Goal: Transaction & Acquisition: Subscribe to service/newsletter

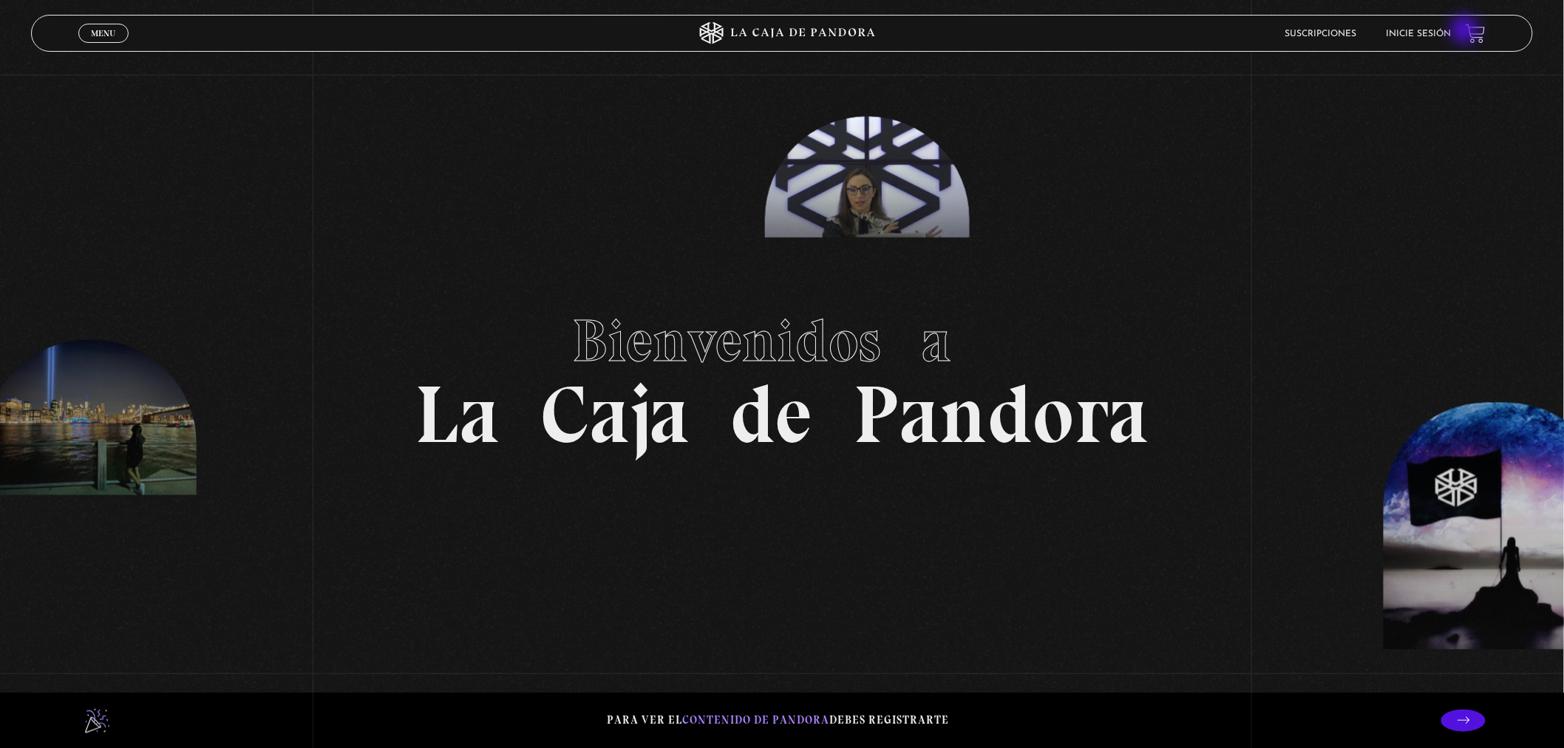
drag, startPoint x: 1466, startPoint y: 31, endPoint x: 1451, endPoint y: 35, distance: 15.2
click at [1465, 33] on div "Suscripciones Inicie sesión" at bounding box center [1250, 33] width 469 height 23
click at [1449, 35] on link "Inicie sesión" at bounding box center [1417, 34] width 65 height 9
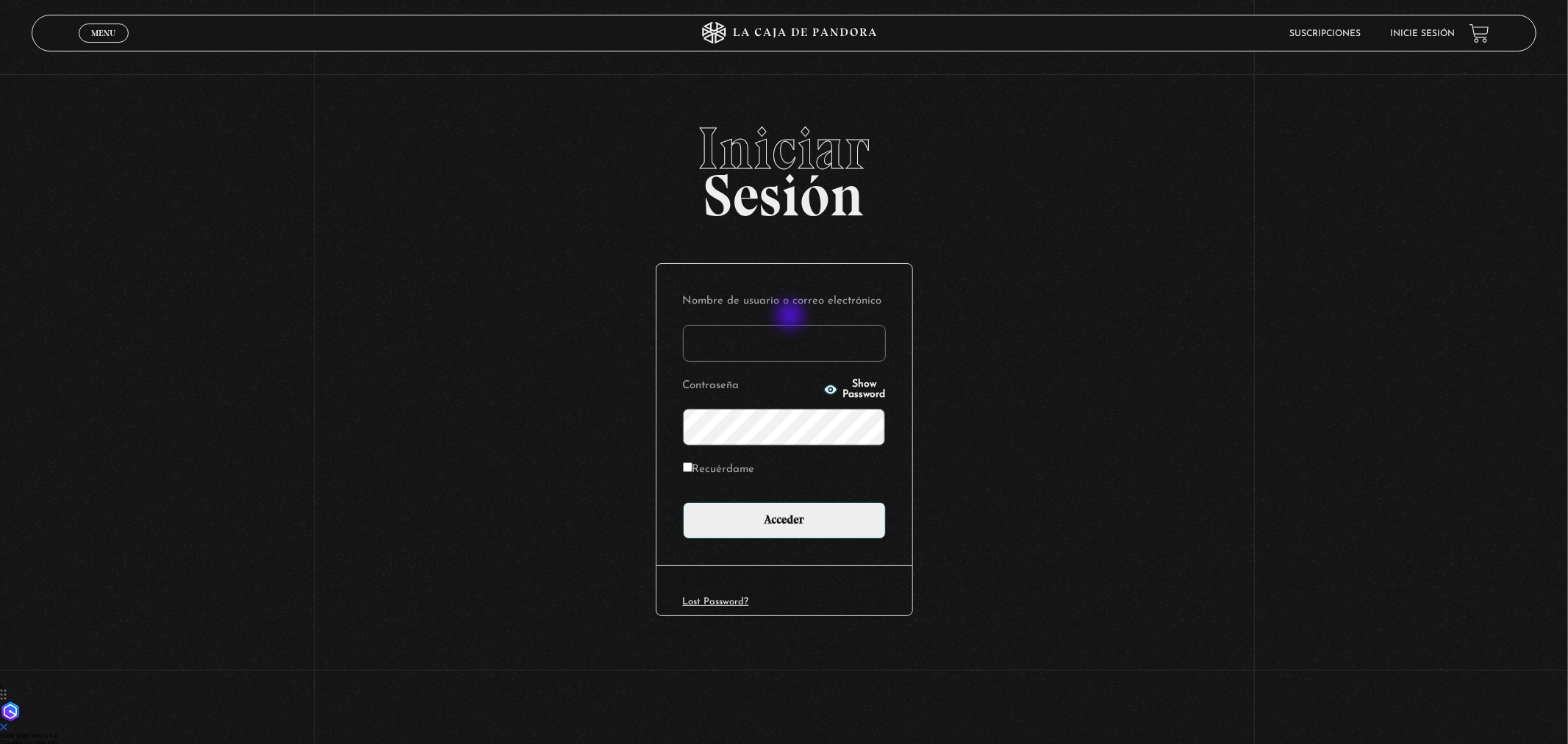
type input "c"
type input "villasab1904@gmail.com"
click at [683, 502] on input "Acceder" at bounding box center [784, 520] width 203 height 37
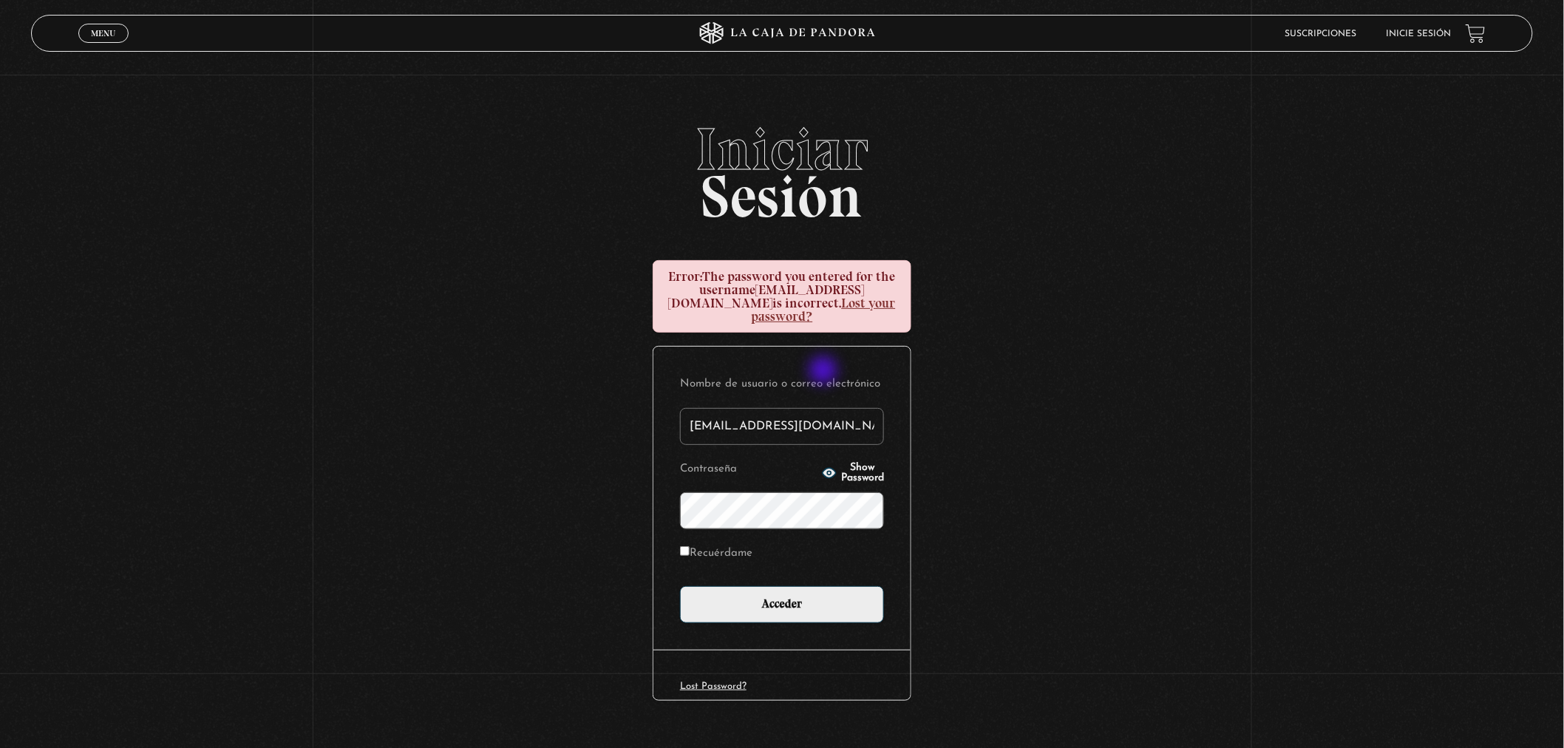
scroll to position [13, 0]
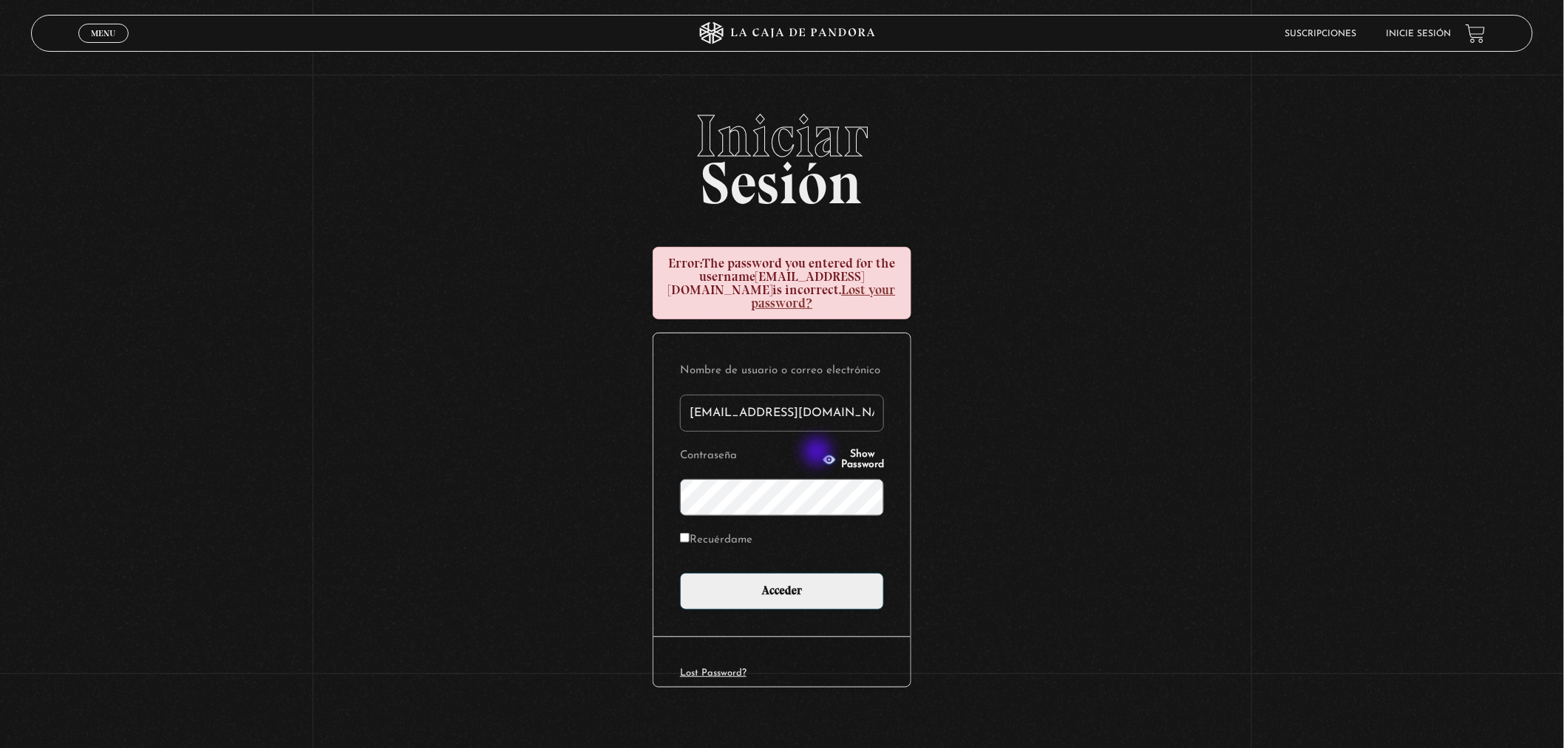
click at [822, 452] on button "Show Password" at bounding box center [853, 459] width 62 height 21
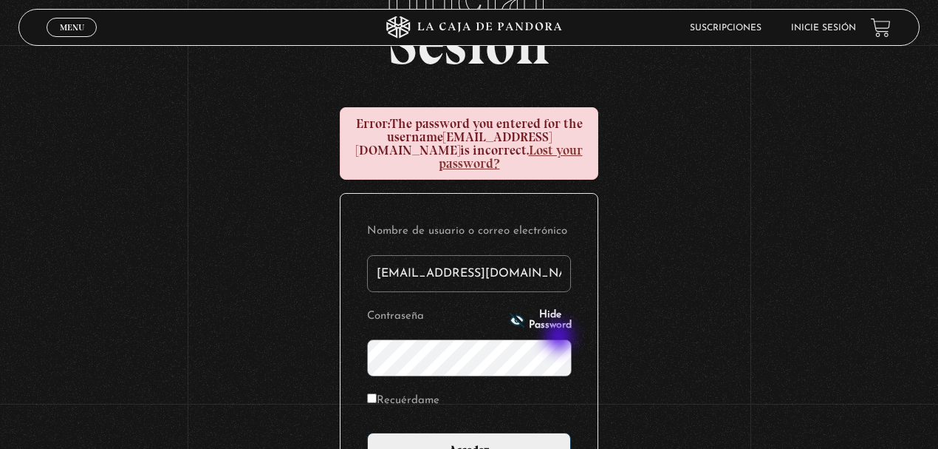
scroll to position [112, 0]
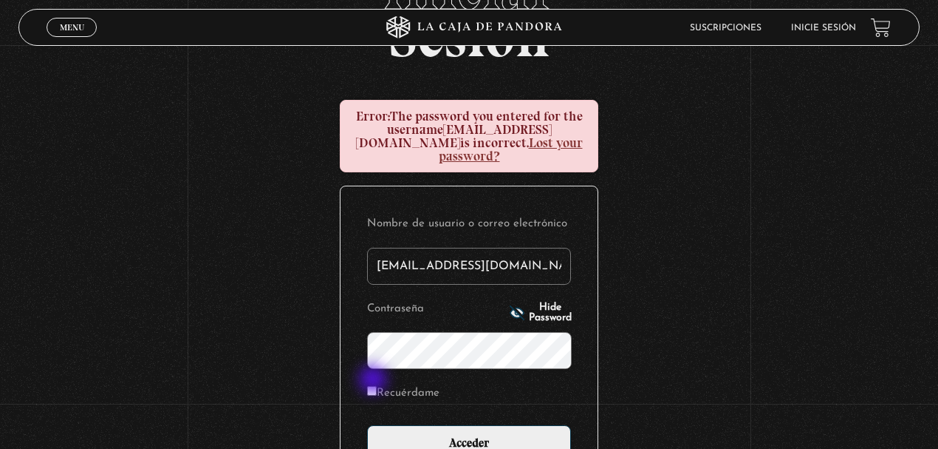
click at [376, 386] on input "Recuérdame" at bounding box center [372, 391] width 10 height 10
checkbox input "true"
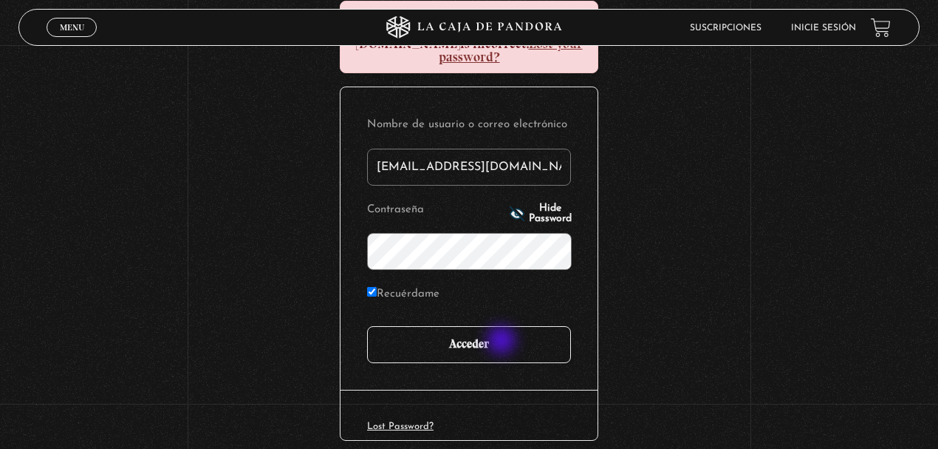
click at [513, 326] on input "Acceder" at bounding box center [469, 344] width 204 height 37
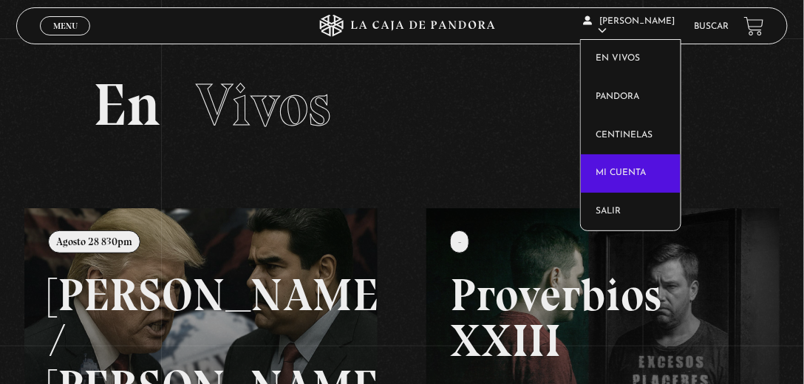
click at [643, 169] on link "Mi cuenta" at bounding box center [631, 173] width 100 height 38
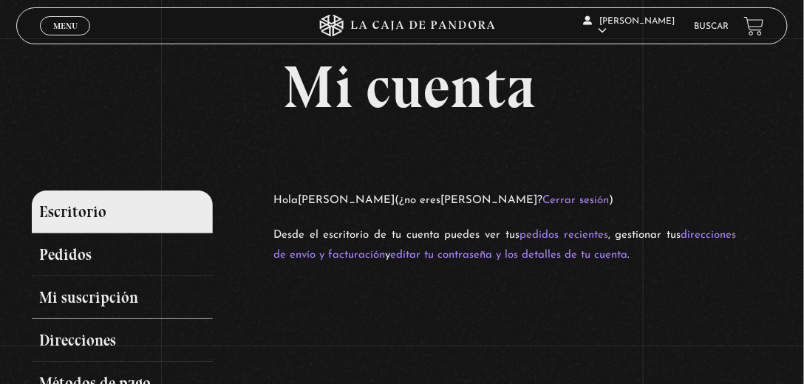
click at [89, 286] on link "Mi suscripción" at bounding box center [123, 297] width 182 height 43
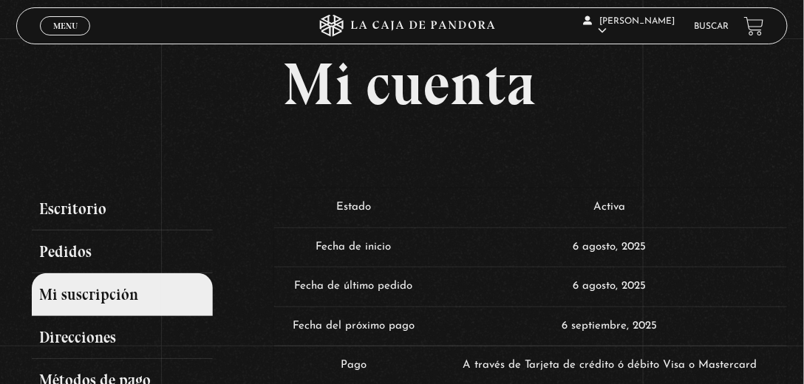
scroll to position [126, 0]
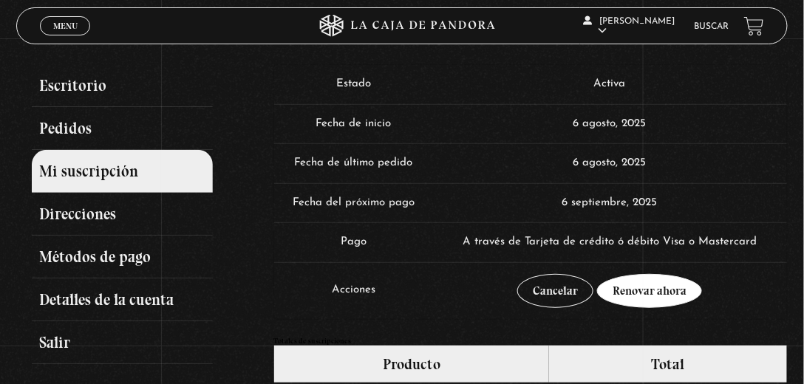
click at [652, 287] on link "Renovar ahora" at bounding box center [649, 291] width 105 height 34
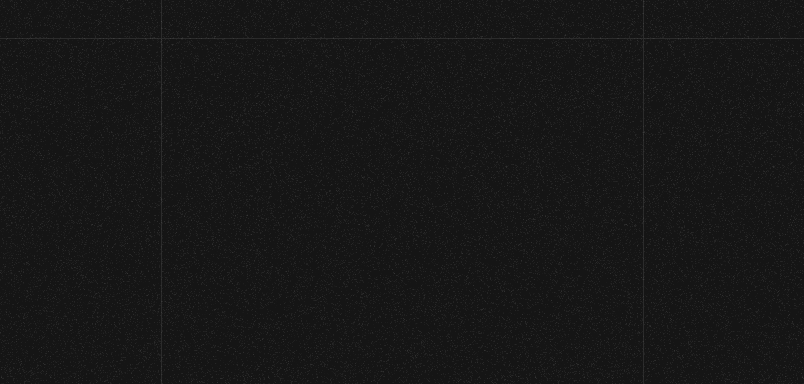
select select "CR-SJ"
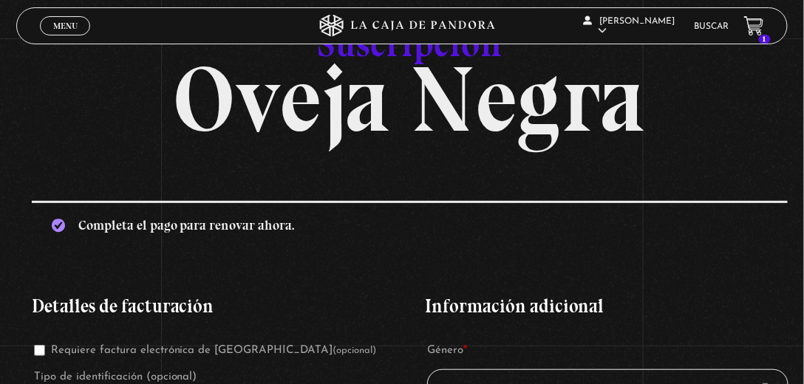
scroll to position [42, 0]
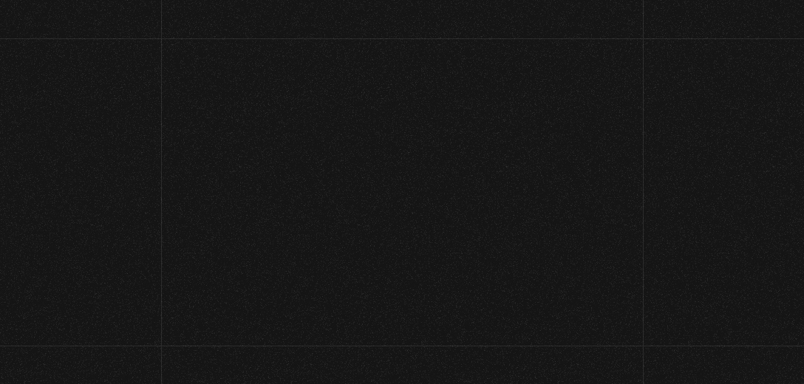
scroll to position [126, 0]
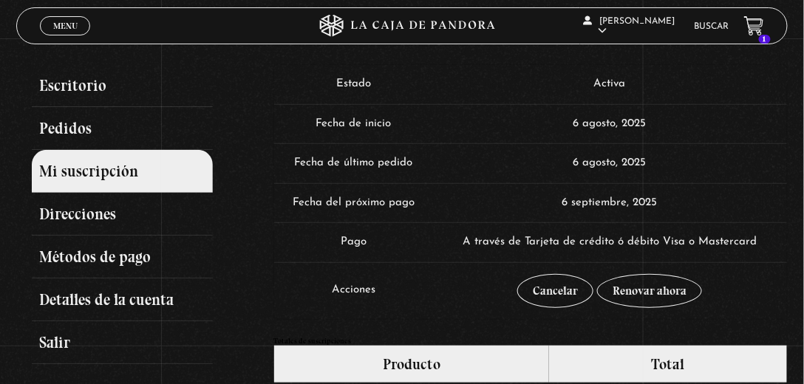
click at [762, 33] on link "1" at bounding box center [754, 26] width 20 height 20
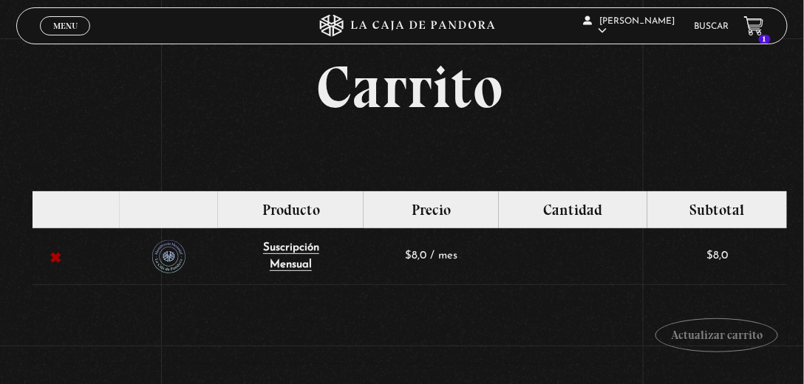
scroll to position [42, 0]
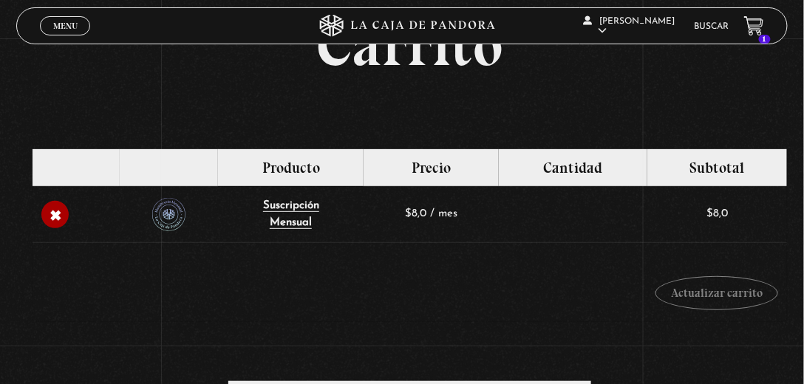
click at [52, 214] on link "×" at bounding box center [55, 215] width 28 height 28
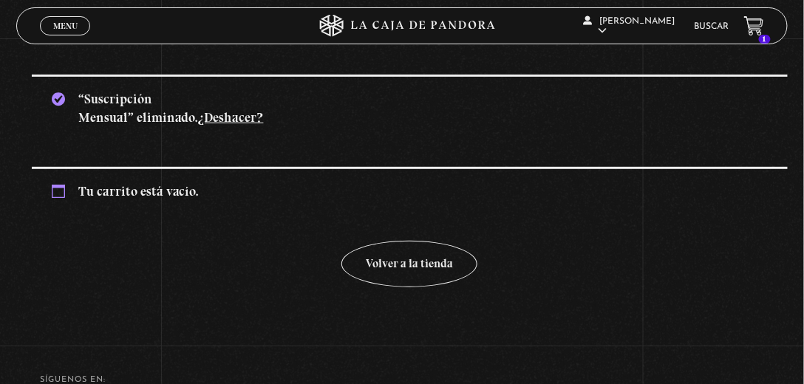
scroll to position [117, 0]
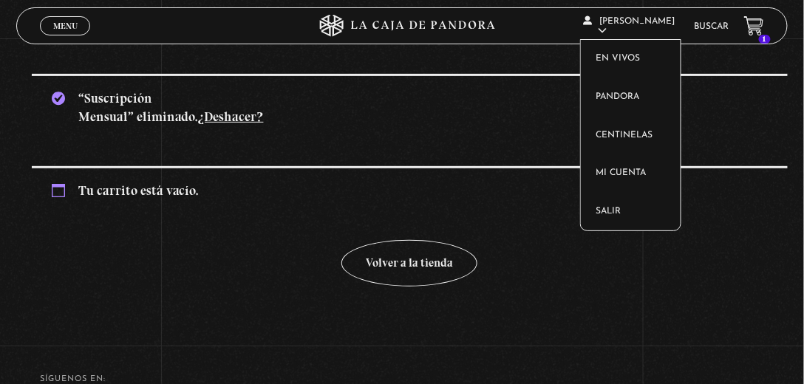
click at [613, 21] on span "[PERSON_NAME]" at bounding box center [629, 26] width 92 height 18
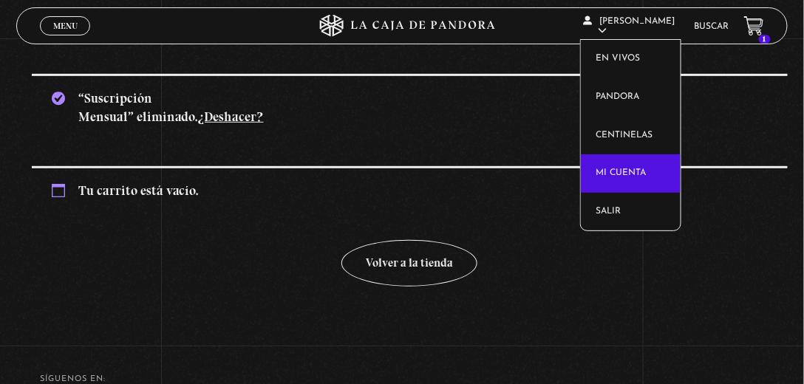
click at [638, 174] on link "Mi cuenta" at bounding box center [631, 173] width 100 height 38
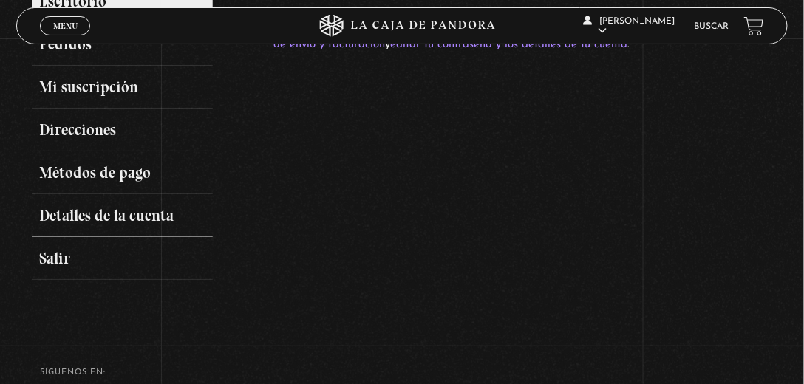
scroll to position [211, 0]
click at [143, 208] on link "Detalles de la cuenta" at bounding box center [123, 215] width 182 height 43
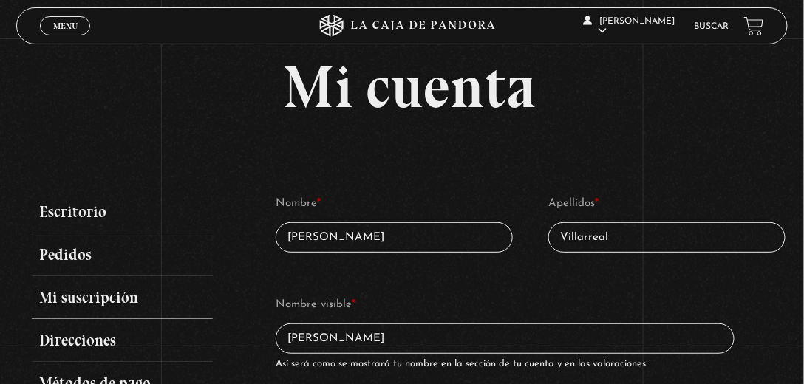
click at [101, 303] on link "Mi suscripción" at bounding box center [123, 297] width 182 height 43
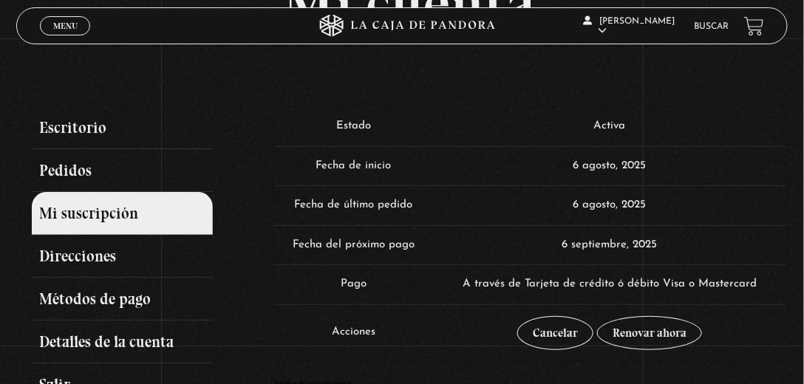
scroll to position [126, 0]
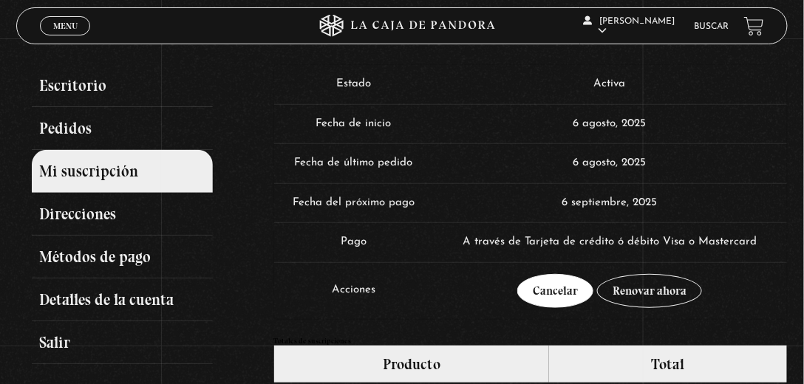
click at [575, 296] on link "Cancelar" at bounding box center [555, 291] width 76 height 34
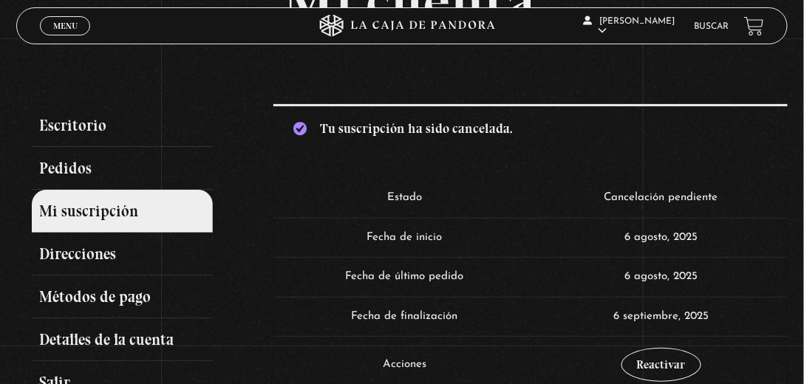
scroll to position [84, 0]
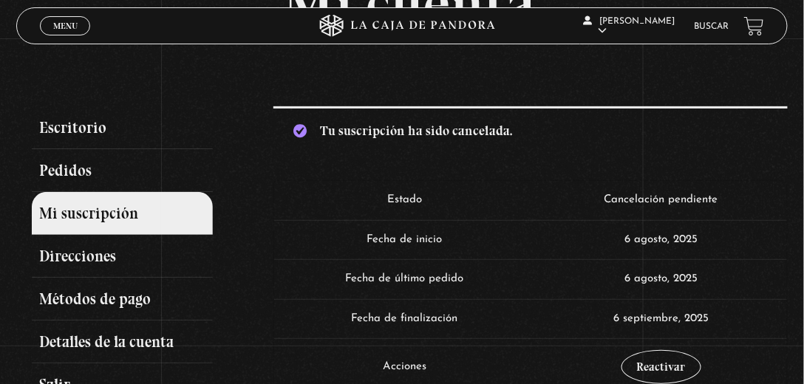
drag, startPoint x: 311, startPoint y: 129, endPoint x: 535, endPoint y: 125, distance: 223.9
click at [535, 125] on div "Tu suscripción ha sido cancelada." at bounding box center [530, 129] width 514 height 47
click at [59, 24] on span "Menu" at bounding box center [65, 25] width 24 height 9
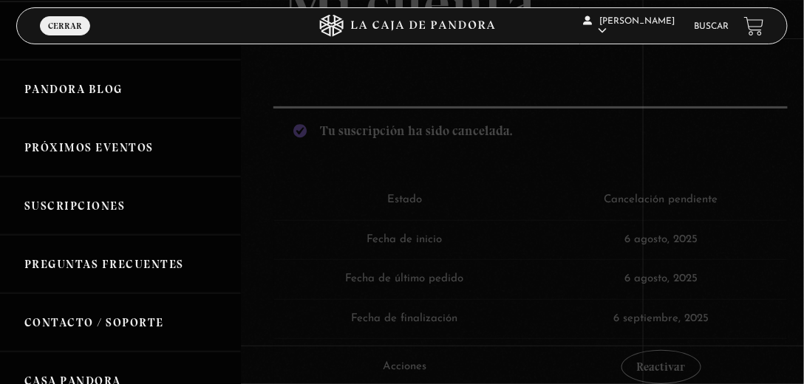
scroll to position [168, 0]
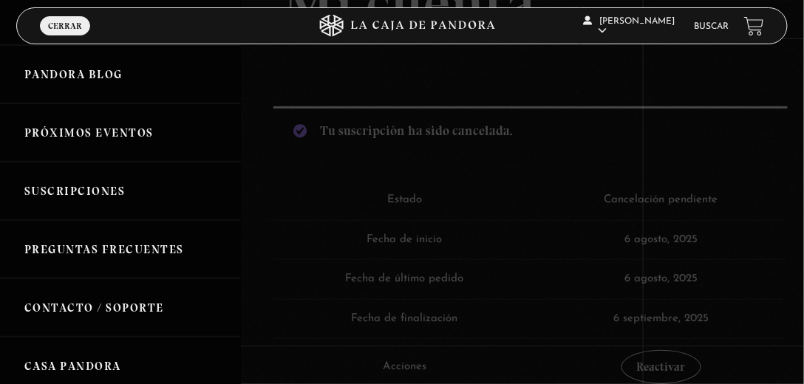
click at [81, 180] on link "Suscripciones" at bounding box center [120, 191] width 241 height 58
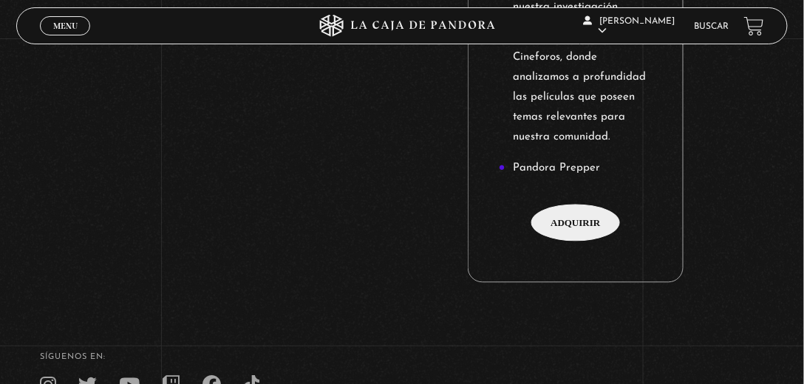
scroll to position [2069, 0]
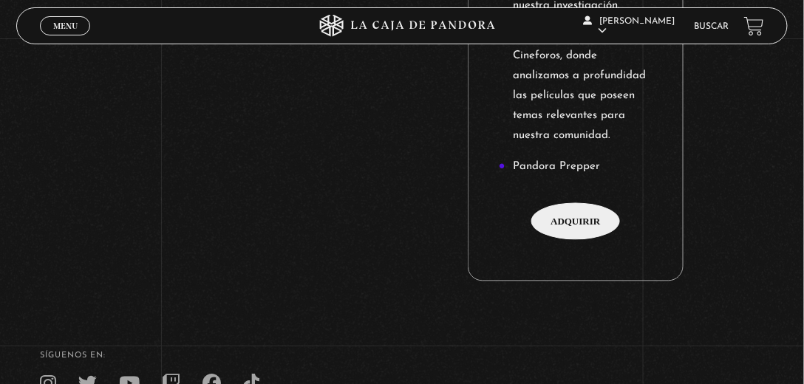
click at [574, 204] on span "Adquirir" at bounding box center [575, 221] width 89 height 37
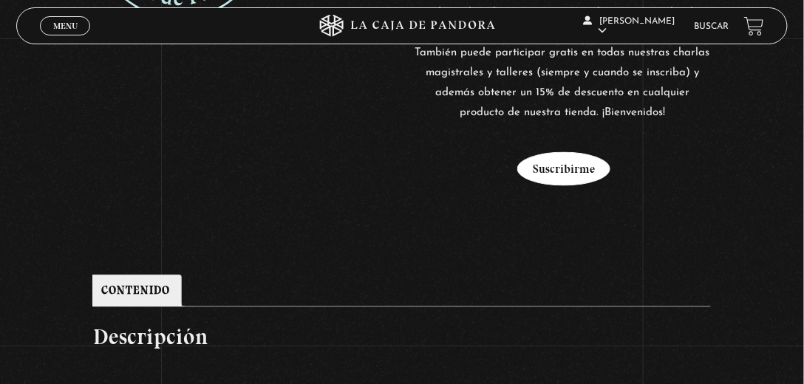
scroll to position [464, 0]
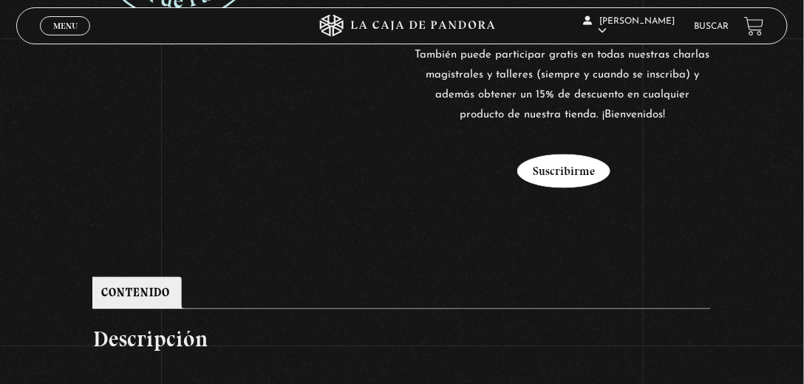
click at [576, 157] on button "Suscribirme" at bounding box center [563, 171] width 93 height 34
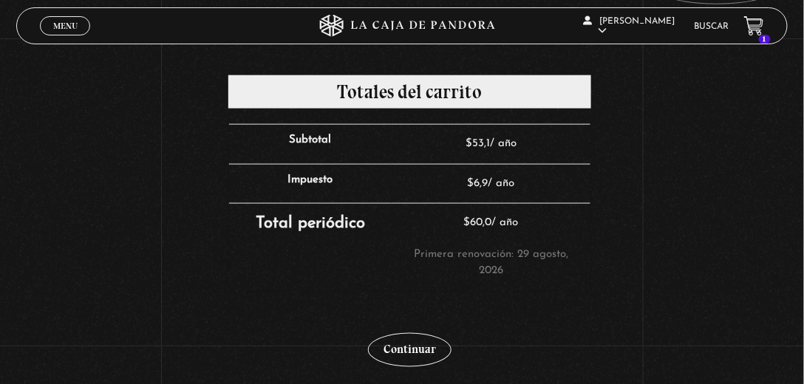
scroll to position [464, 0]
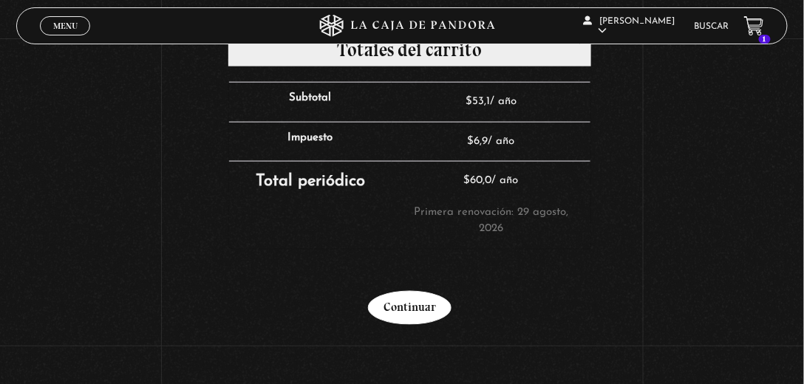
click at [432, 291] on link "Continuar" at bounding box center [409, 308] width 83 height 34
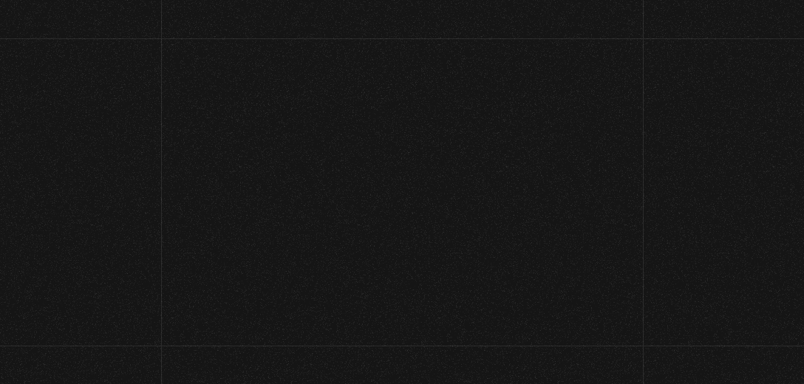
select select "CR-SJ"
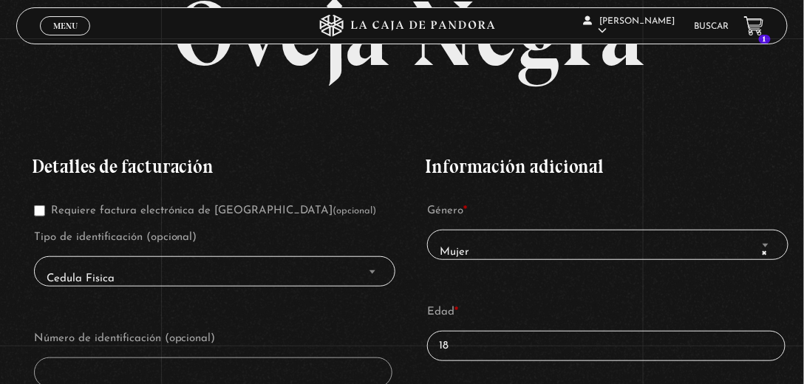
scroll to position [168, 0]
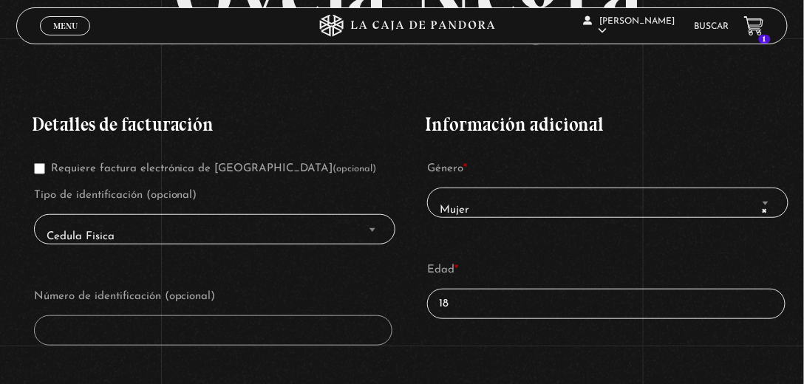
click at [41, 168] on input "Requiere factura electrónica de Costa Rica (opcional)" at bounding box center [39, 168] width 11 height 11
checkbox input "false"
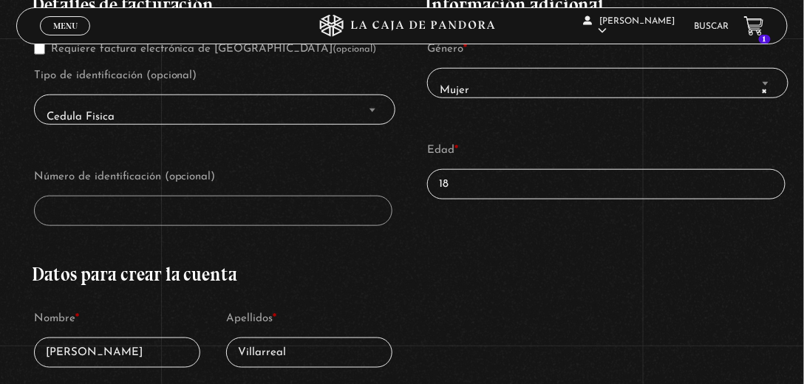
scroll to position [296, 0]
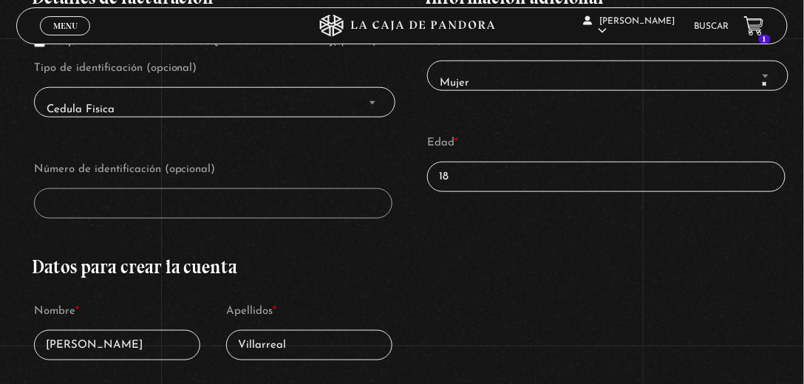
click at [507, 177] on input "18" at bounding box center [606, 177] width 358 height 30
type input "1"
type input "22"
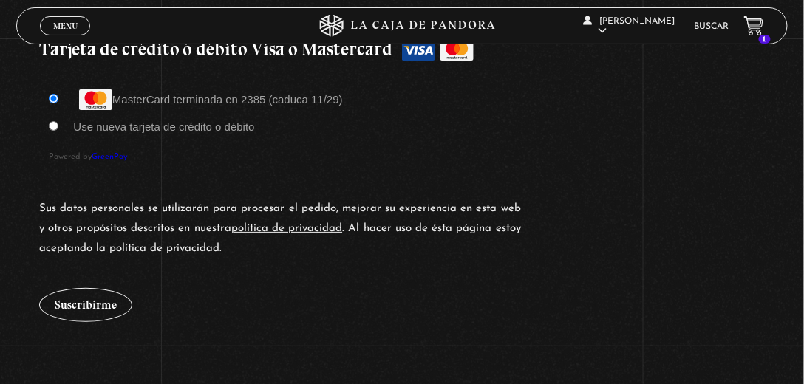
scroll to position [1435, 0]
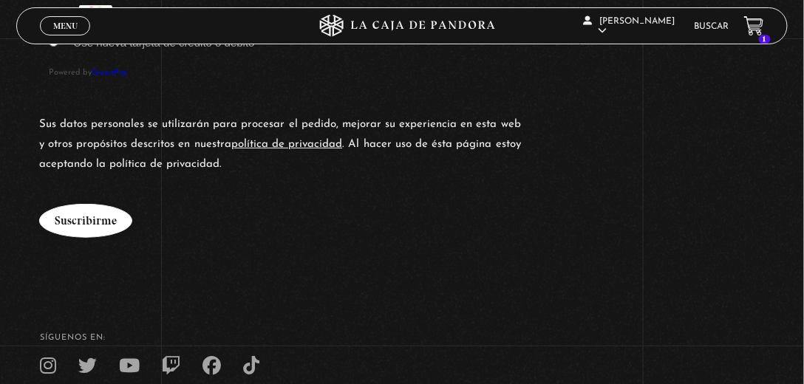
click at [72, 220] on button "Suscribirme" at bounding box center [85, 221] width 93 height 34
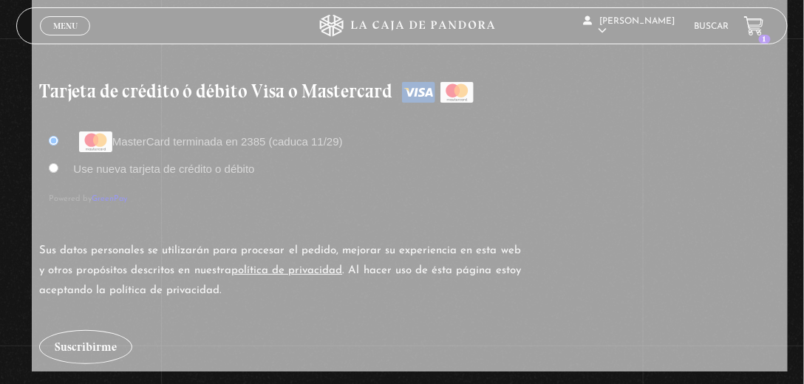
scroll to position [1453, 0]
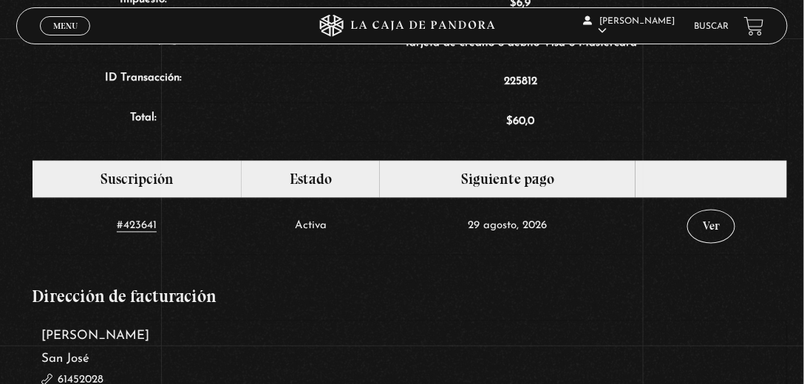
scroll to position [633, 0]
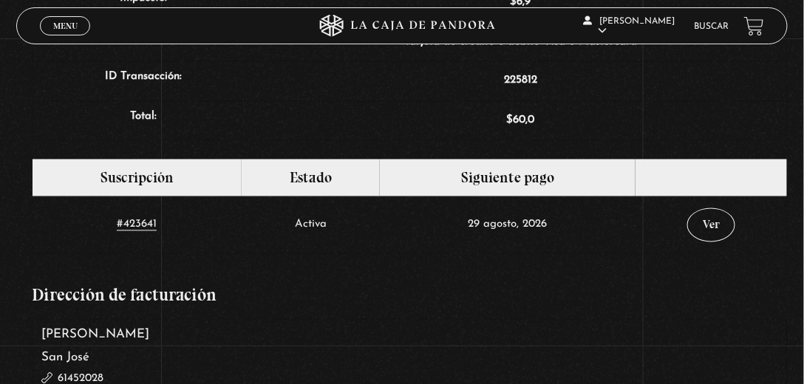
drag, startPoint x: 442, startPoint y: 197, endPoint x: 562, endPoint y: 205, distance: 120.7
click at [562, 205] on td "29 agosto, 2026" at bounding box center [508, 225] width 256 height 57
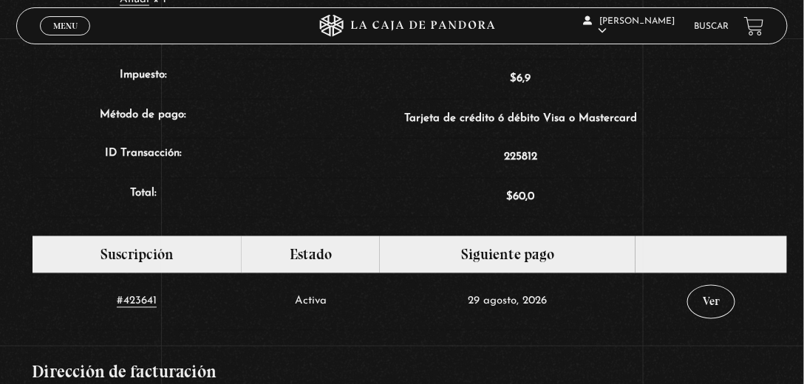
scroll to position [553, 0]
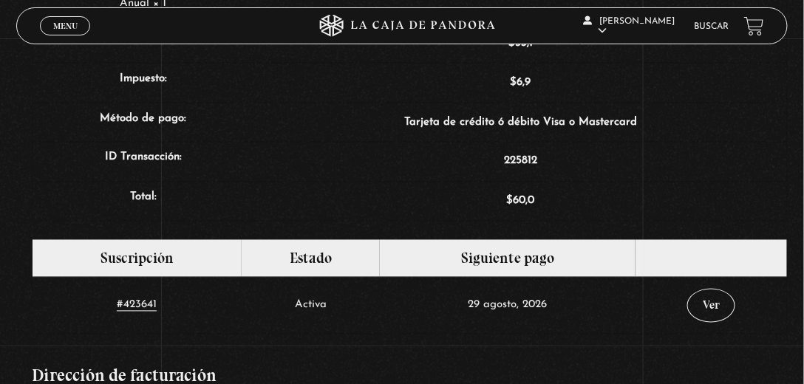
click at [409, 29] on icon at bounding box center [402, 26] width 241 height 22
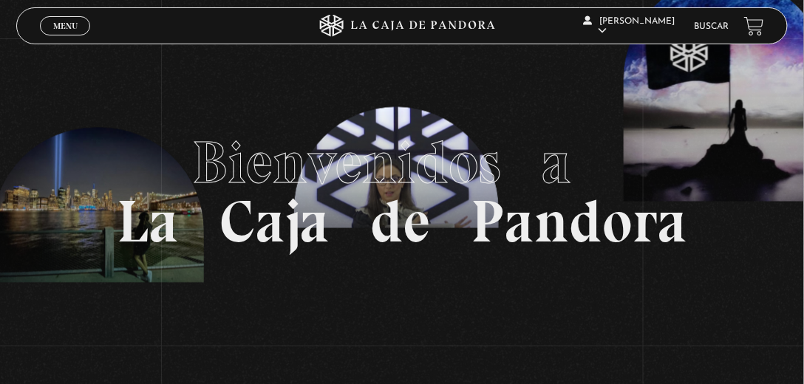
click at [75, 27] on span "Menu" at bounding box center [65, 25] width 24 height 9
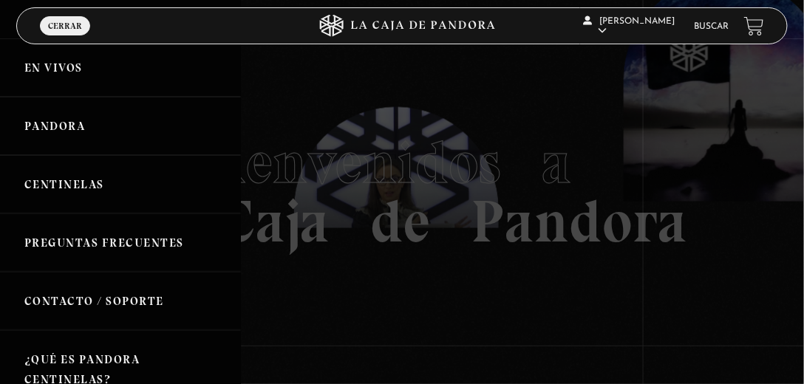
click at [122, 155] on link "Centinelas" at bounding box center [120, 184] width 241 height 58
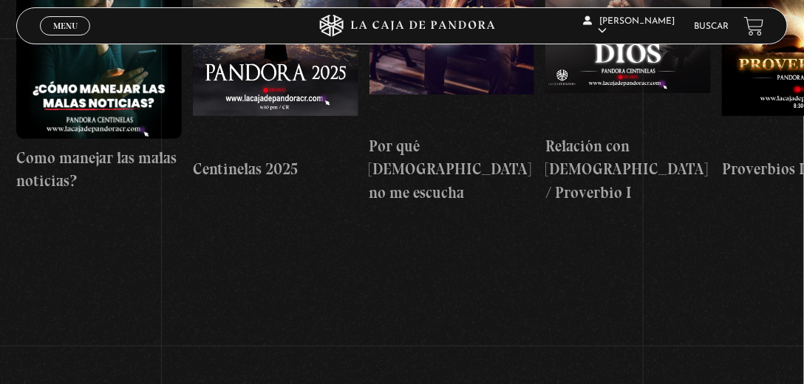
scroll to position [338, 0]
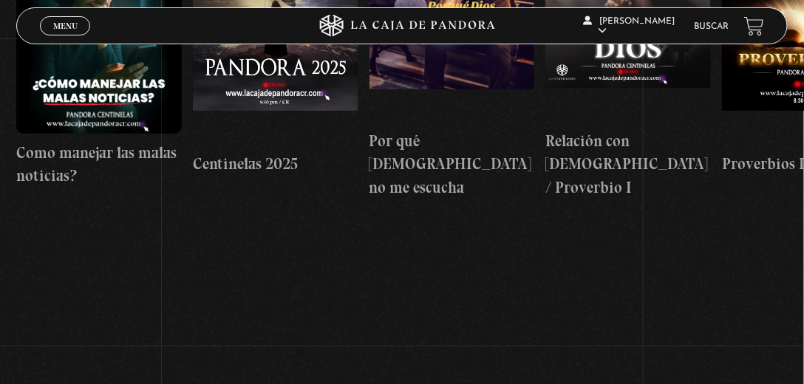
click at [57, 25] on span "Menu" at bounding box center [65, 25] width 24 height 9
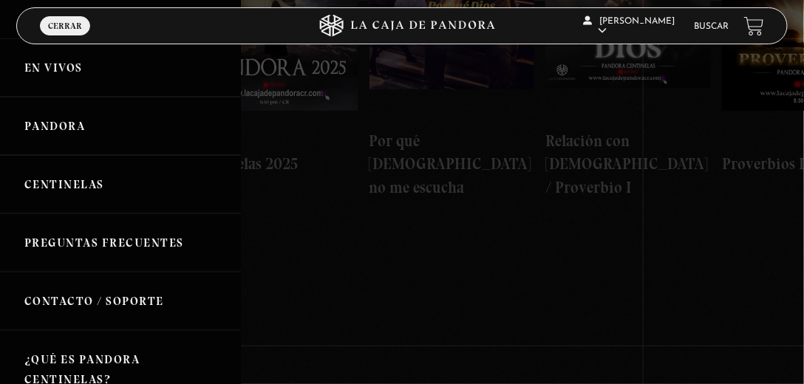
click at [74, 134] on link "Pandora" at bounding box center [120, 126] width 241 height 58
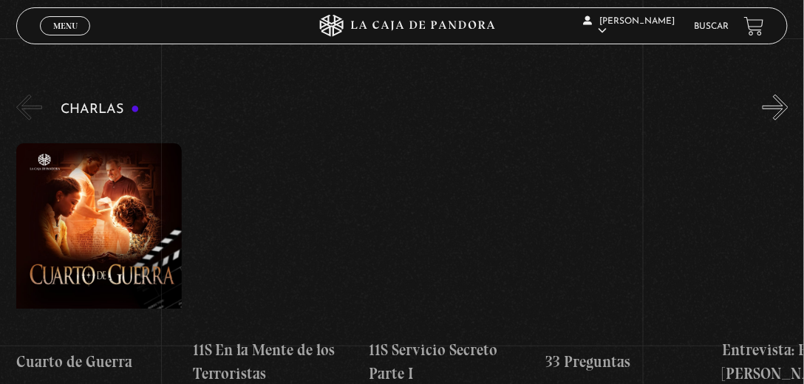
scroll to position [211, 0]
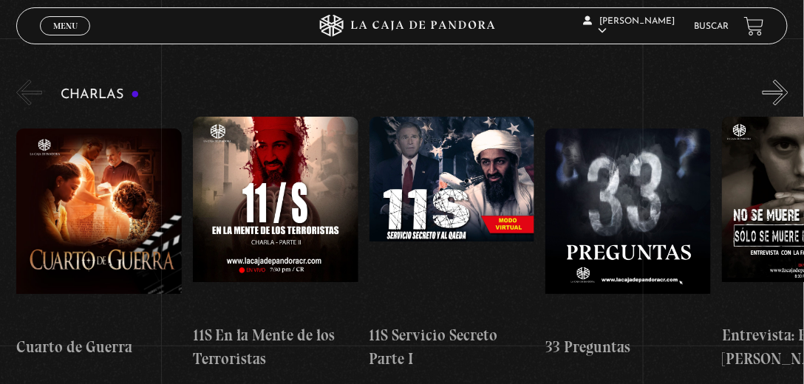
click at [778, 90] on button "»" at bounding box center [776, 93] width 26 height 26
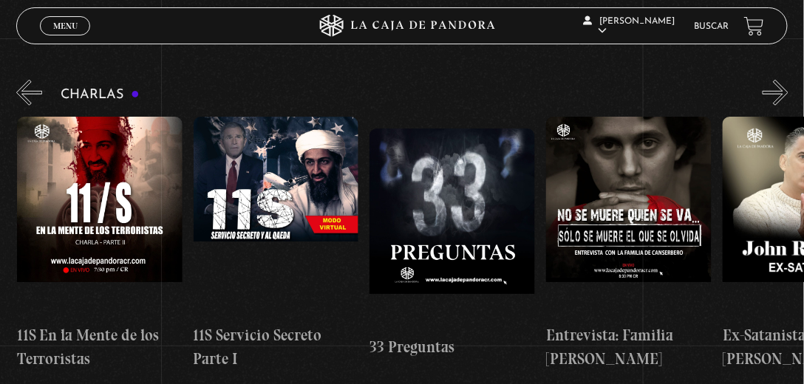
click at [778, 90] on button "»" at bounding box center [776, 93] width 26 height 26
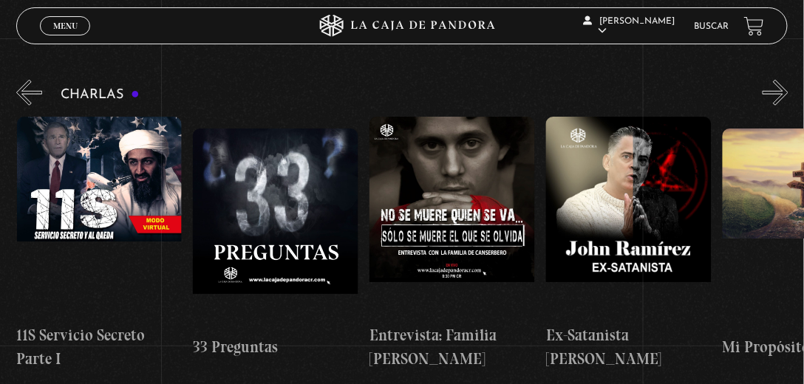
click at [778, 90] on button "»" at bounding box center [776, 93] width 26 height 26
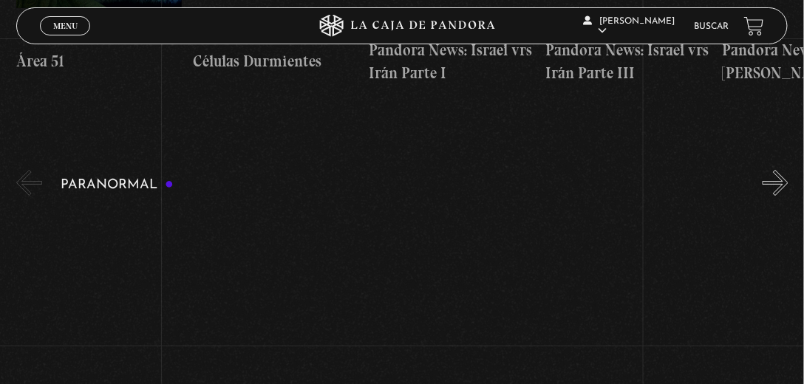
scroll to position [1267, 0]
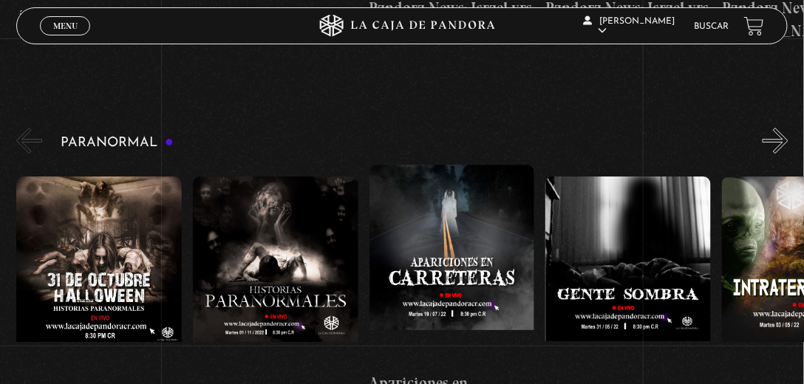
click at [782, 128] on button "»" at bounding box center [776, 141] width 26 height 26
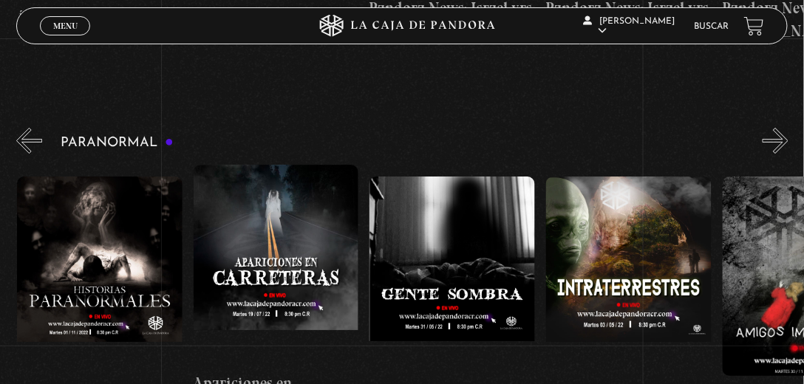
click at [781, 128] on button "»" at bounding box center [776, 141] width 26 height 26
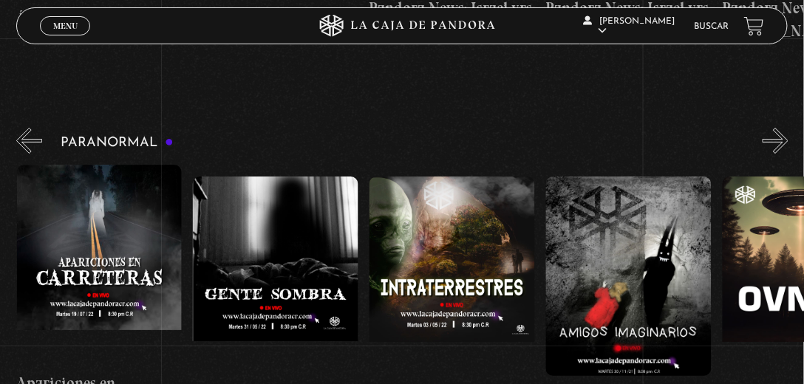
click at [781, 128] on button "»" at bounding box center [776, 141] width 26 height 26
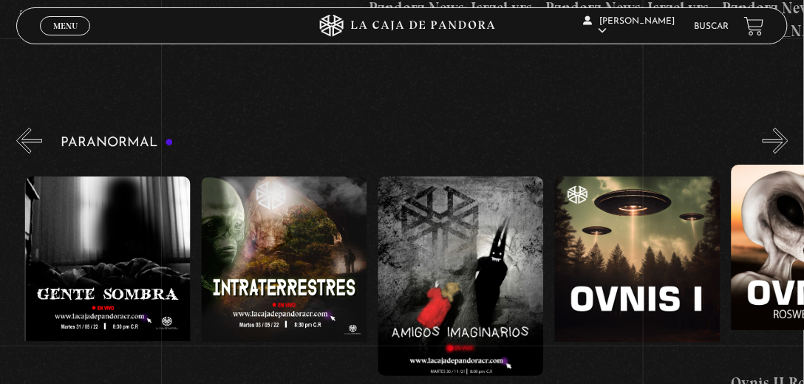
click at [781, 128] on button "»" at bounding box center [776, 141] width 26 height 26
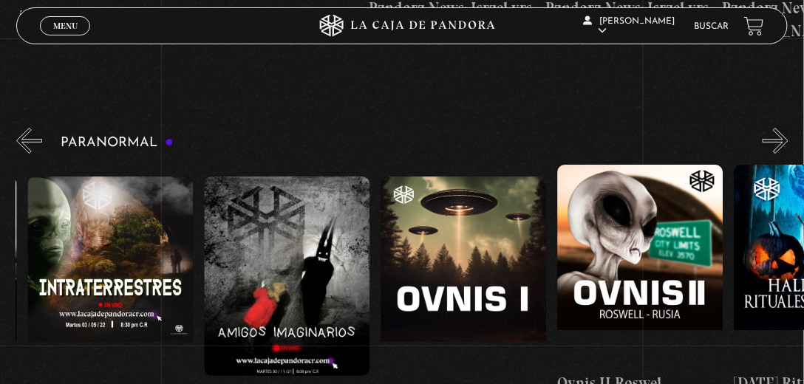
click at [781, 128] on button "»" at bounding box center [776, 141] width 26 height 26
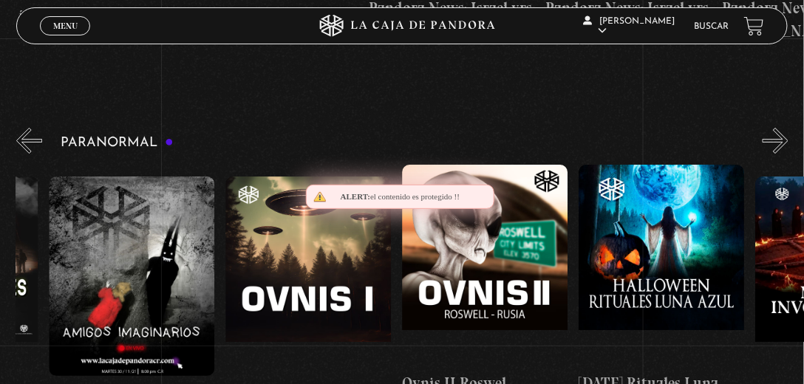
click at [781, 128] on button "»" at bounding box center [776, 141] width 26 height 26
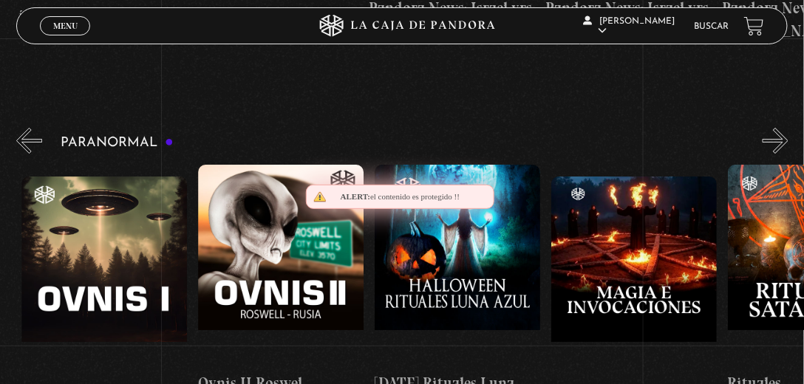
click at [781, 128] on button "»" at bounding box center [776, 141] width 26 height 26
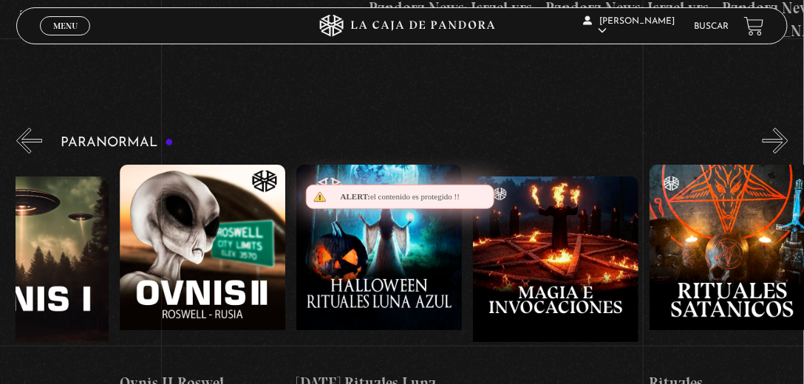
scroll to position [0, 1147]
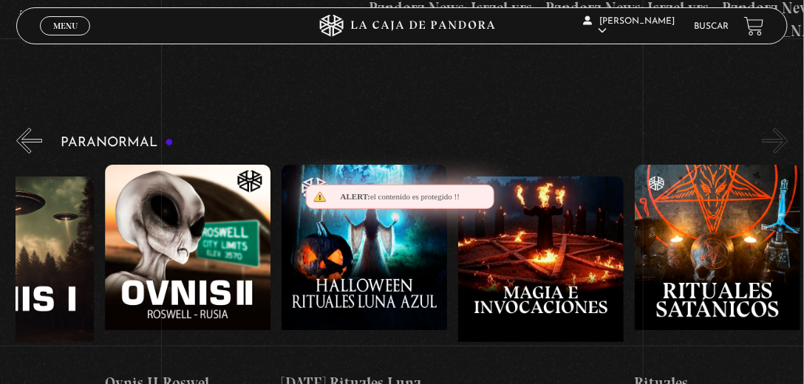
click at [781, 128] on button "»" at bounding box center [776, 141] width 26 height 26
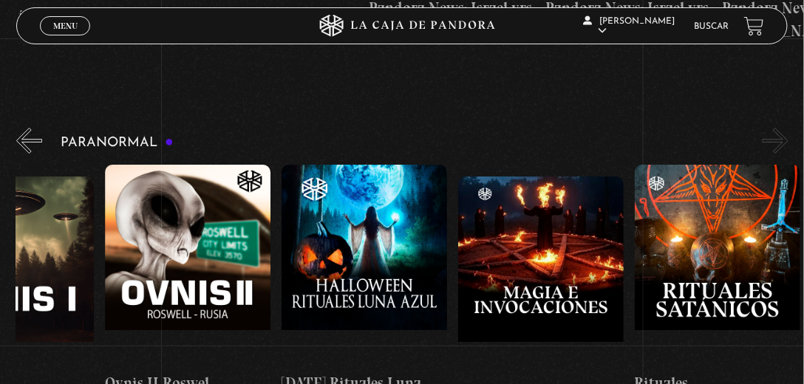
click at [781, 128] on button "»" at bounding box center [776, 141] width 26 height 26
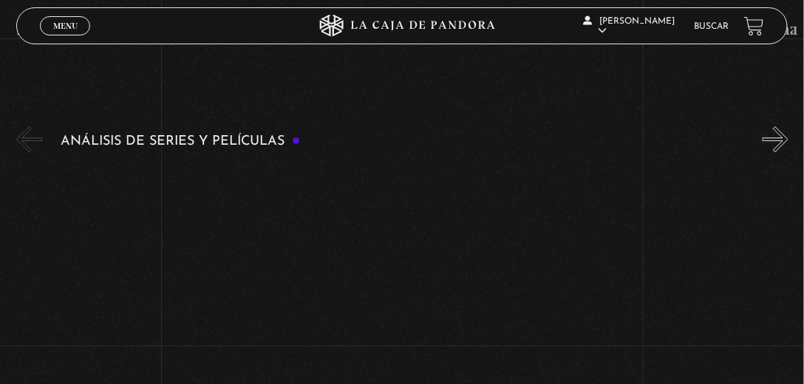
scroll to position [2407, 0]
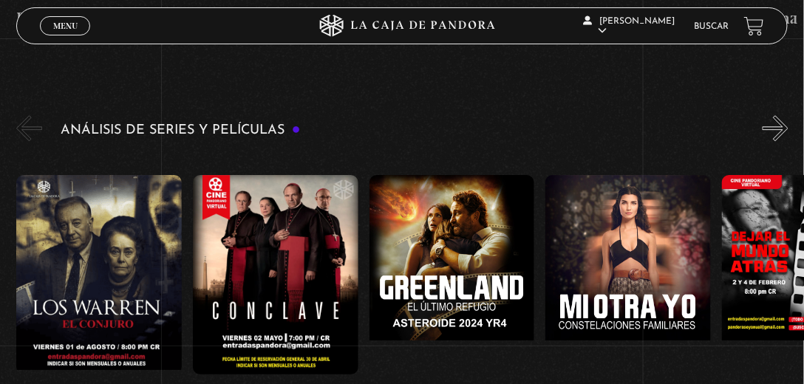
click at [57, 175] on figure at bounding box center [99, 275] width 166 height 200
